Goal: Task Accomplishment & Management: Complete application form

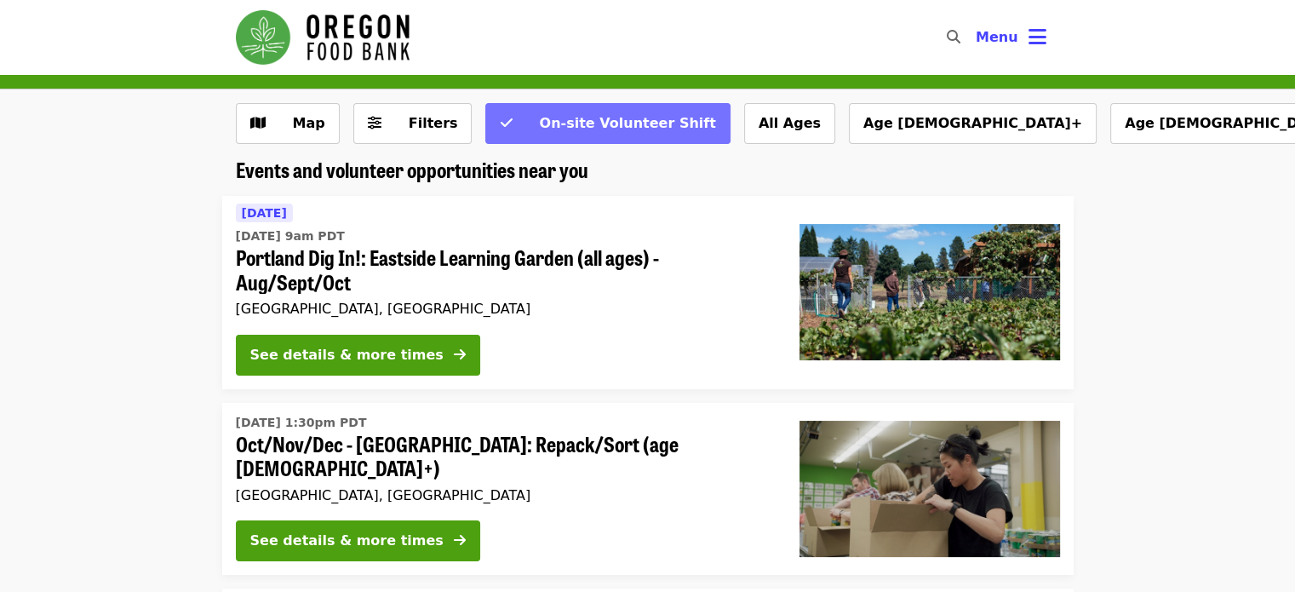
click at [609, 129] on span "On-site Volunteer Shift" at bounding box center [627, 123] width 176 height 16
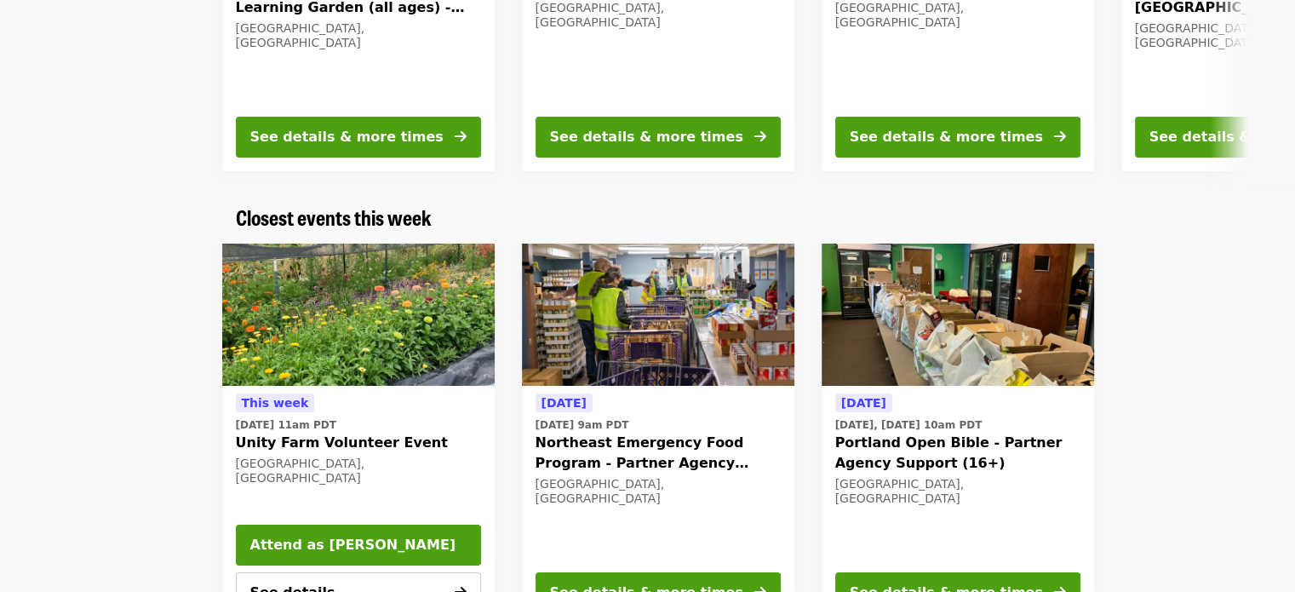
scroll to position [402, 0]
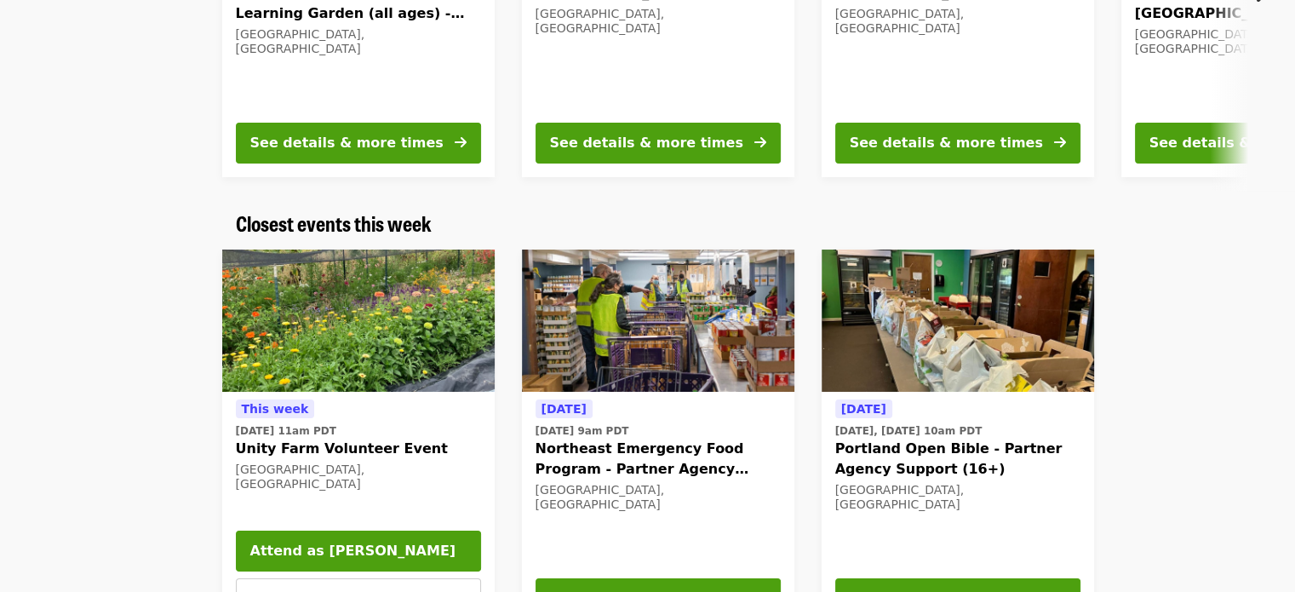
click at [431, 432] on span "[DATE] 11am PDT" at bounding box center [358, 430] width 245 height 15
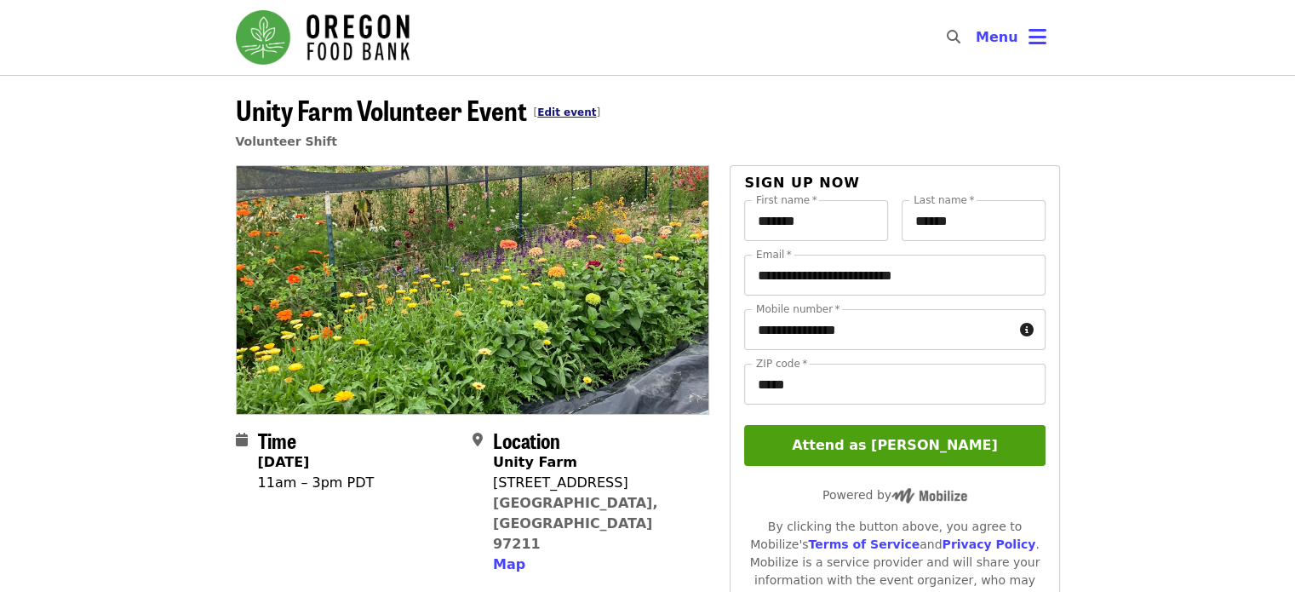
click at [575, 108] on link "Edit event" at bounding box center [566, 112] width 59 height 12
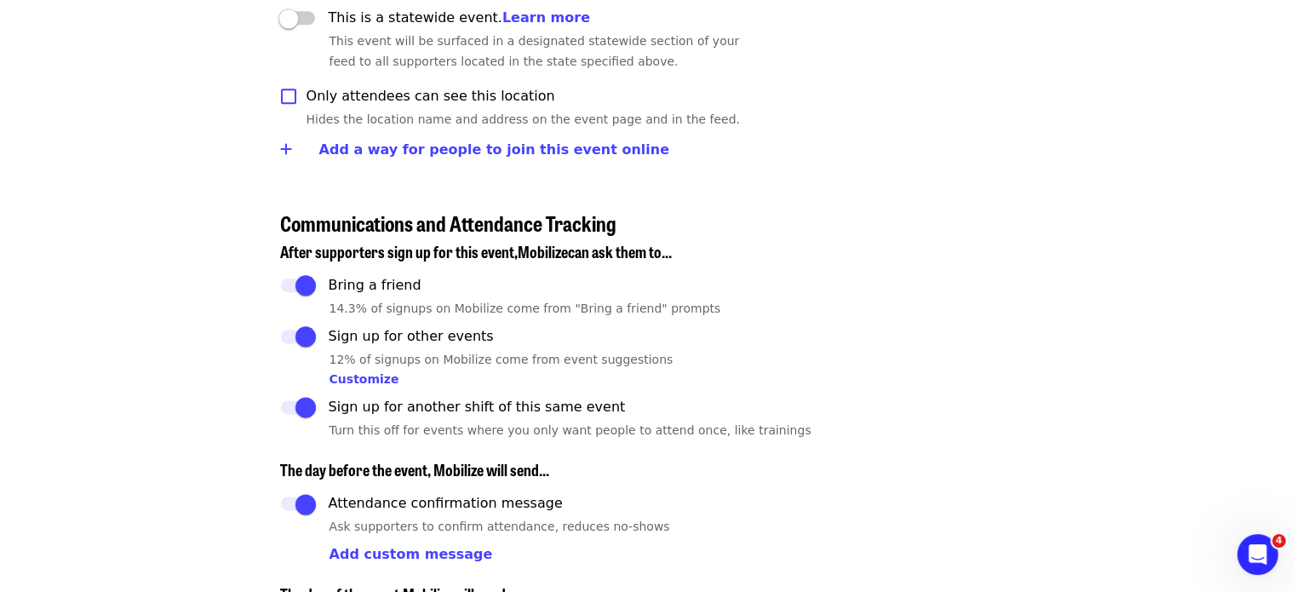
scroll to position [2105, 0]
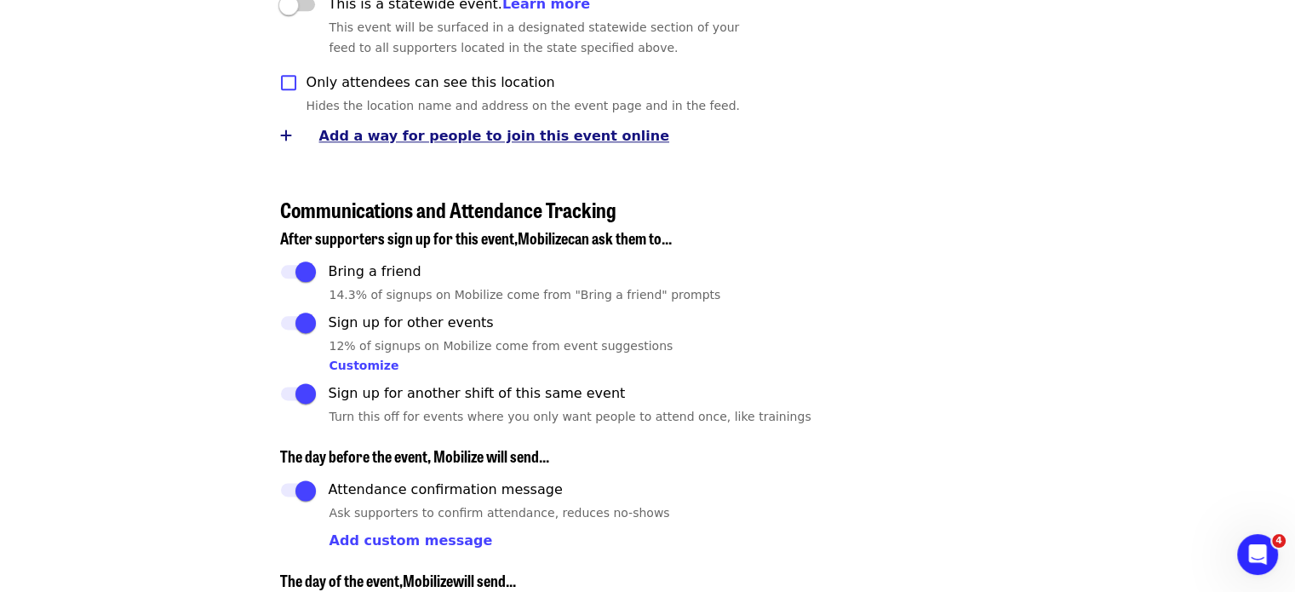
click at [470, 139] on span "Add a way for people to join this event online" at bounding box center [494, 136] width 350 height 16
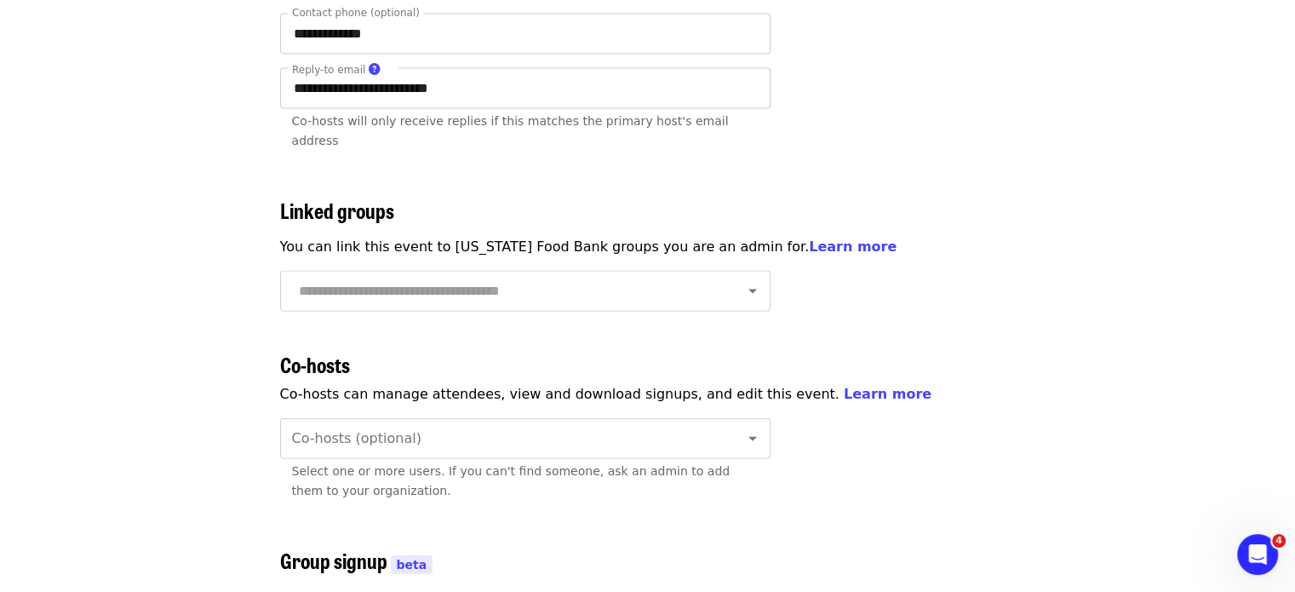
scroll to position [3742, 0]
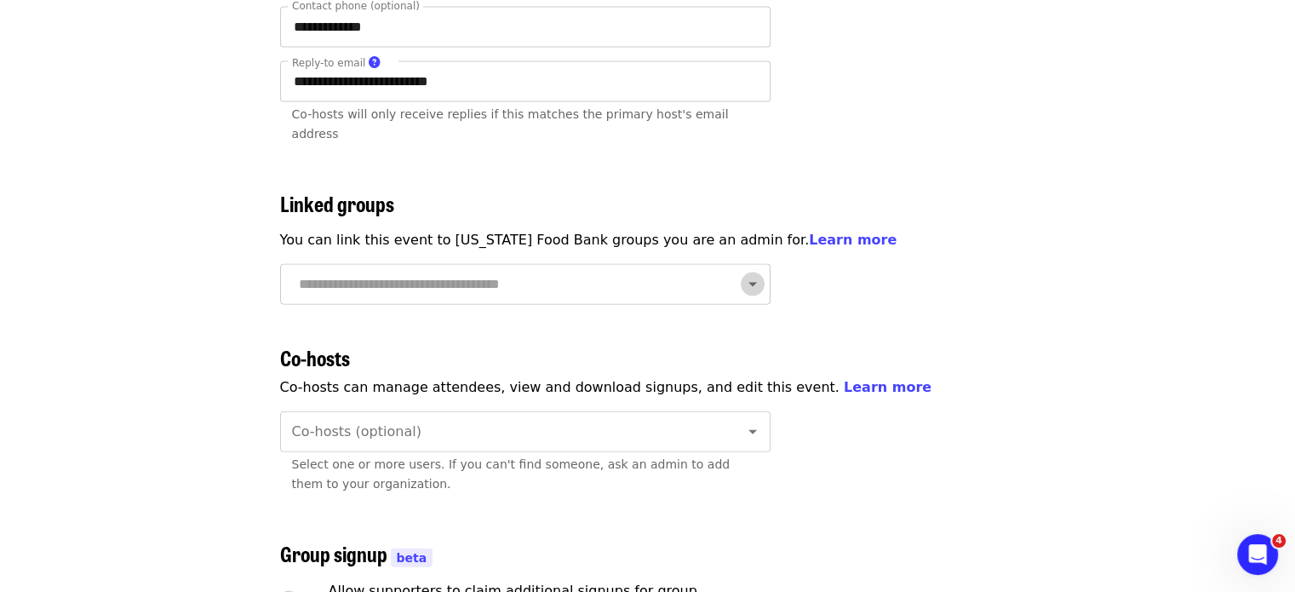
click at [742, 274] on icon "Open" at bounding box center [752, 284] width 20 height 20
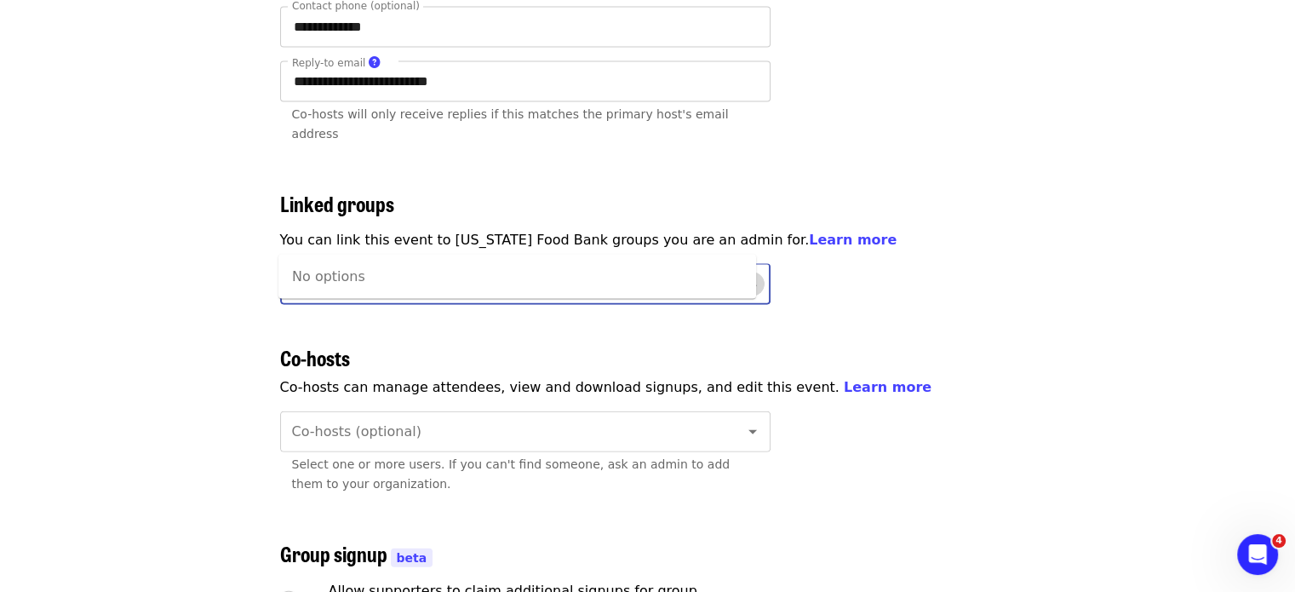
click at [742, 274] on icon "Close" at bounding box center [752, 284] width 20 height 20
click at [655, 268] on input "text" at bounding box center [504, 284] width 421 height 32
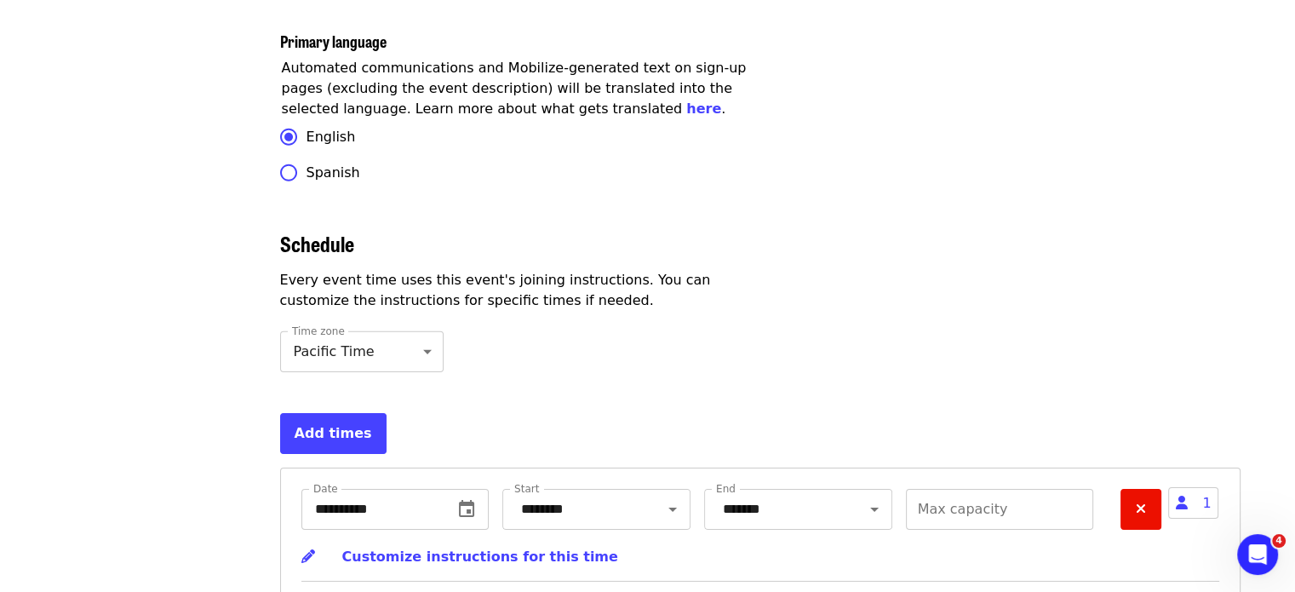
scroll to position [5390, 0]
